Goal: Navigation & Orientation: Find specific page/section

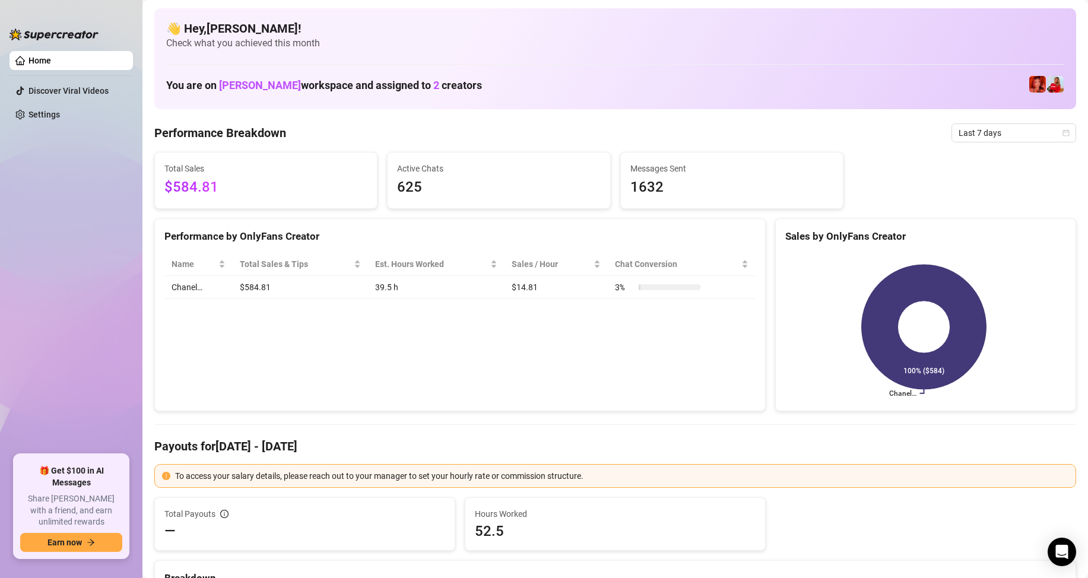
click at [190, 333] on div "Performance by OnlyFans Creator Name Total Sales & Tips Est. Hours Worked Sales…" at bounding box center [459, 314] width 611 height 193
